Goal: Find specific page/section: Find specific page/section

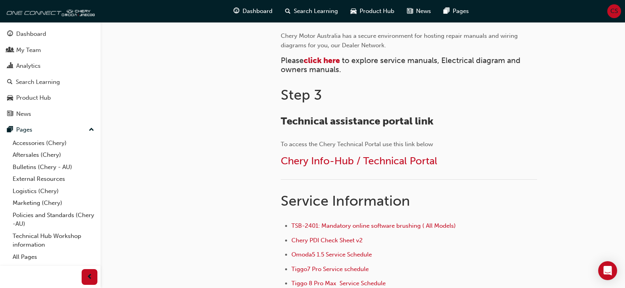
scroll to position [394, 0]
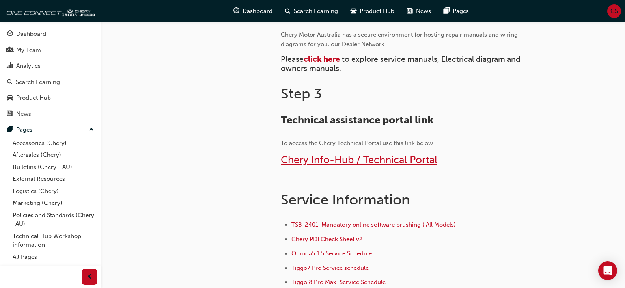
click at [379, 162] on span "Chery Info-Hub / Technical Portal" at bounding box center [359, 160] width 156 height 12
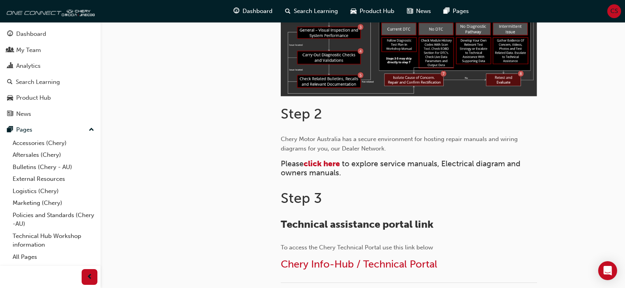
scroll to position [355, 0]
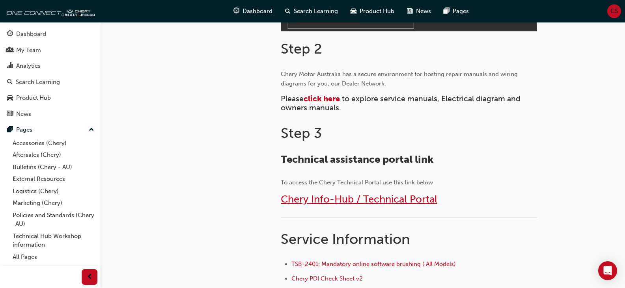
click at [347, 202] on span "Chery Info-Hub / Technical Portal" at bounding box center [359, 199] width 156 height 12
